Goal: Information Seeking & Learning: Learn about a topic

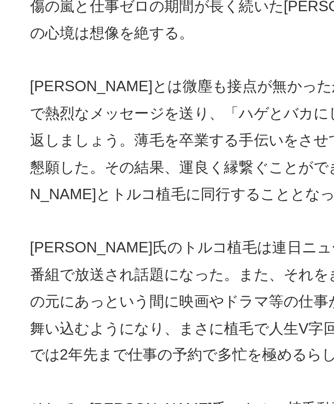
scroll to position [2779, 10]
